Goal: Information Seeking & Learning: Check status

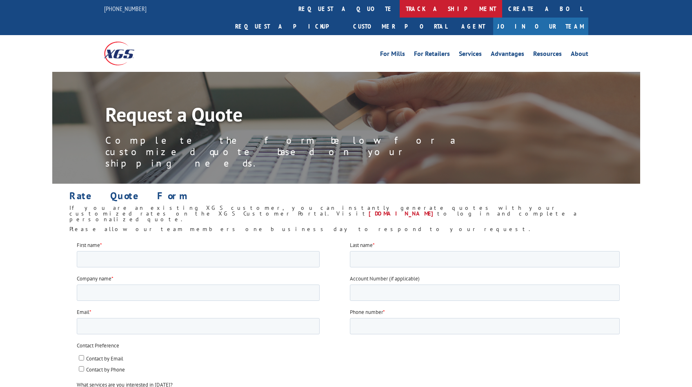
click at [400, 12] on link "track a shipment" at bounding box center [451, 9] width 102 height 18
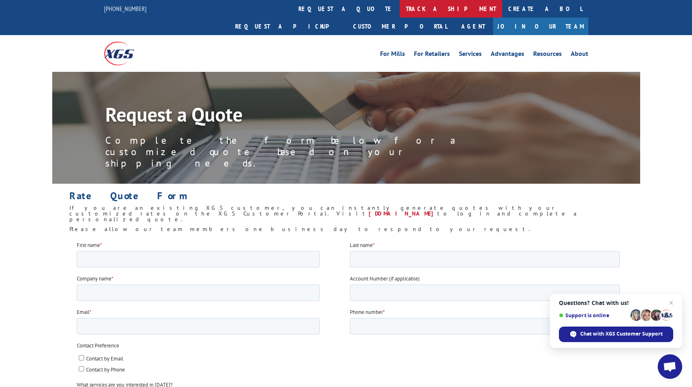
click at [400, 14] on link "track a shipment" at bounding box center [451, 9] width 102 height 18
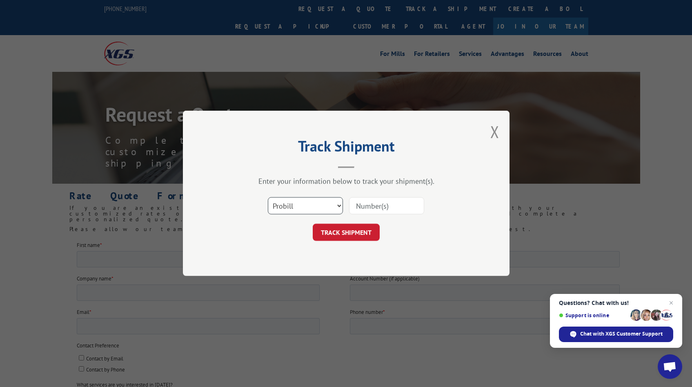
click at [321, 208] on select "Select category... Probill BOL PO" at bounding box center [305, 206] width 75 height 17
select select "bol"
click at [268, 198] on select "Select category... Probill BOL PO" at bounding box center [305, 206] width 75 height 17
click at [370, 209] on input at bounding box center [386, 206] width 75 height 17
paste input "2850593"
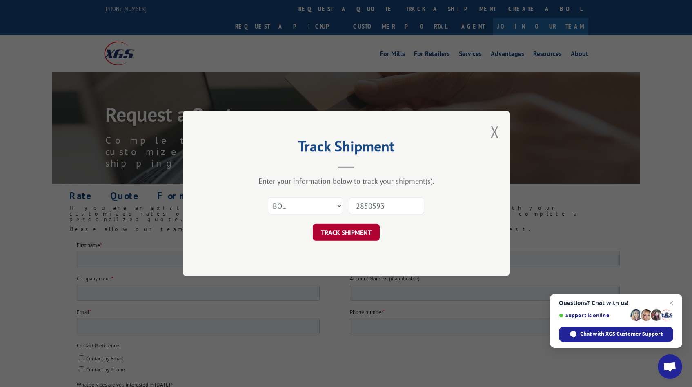
type input "2850593"
click at [353, 235] on button "TRACK SHIPMENT" at bounding box center [346, 232] width 67 height 17
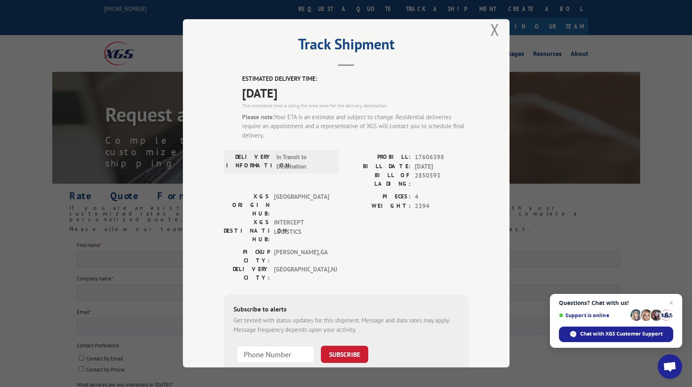
scroll to position [11, 0]
